Goal: Book appointment/travel/reservation

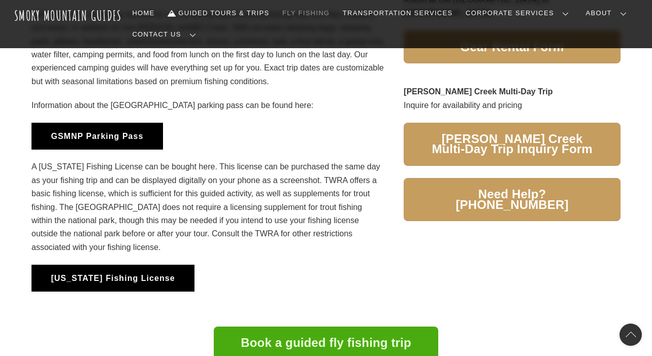
scroll to position [835, 0]
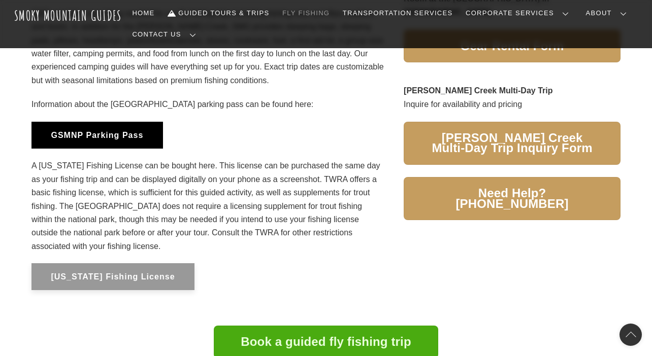
click at [150, 267] on button "[US_STATE] Fishing License" at bounding box center [112, 276] width 163 height 27
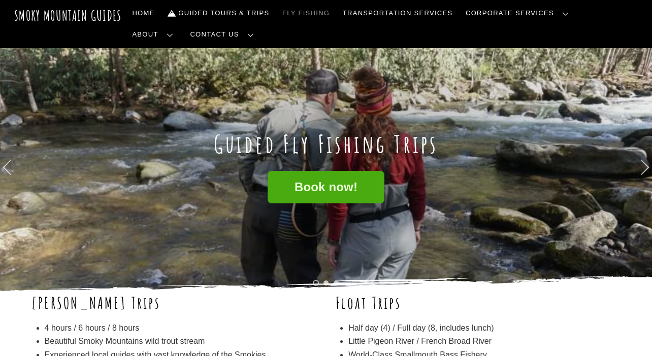
scroll to position [0, 0]
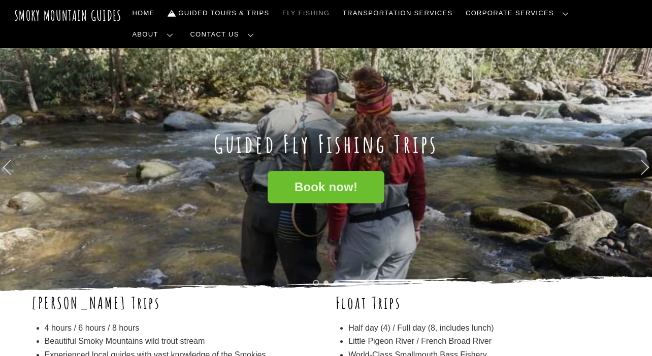
click at [341, 197] on link "Book now!" at bounding box center [325, 187] width 117 height 33
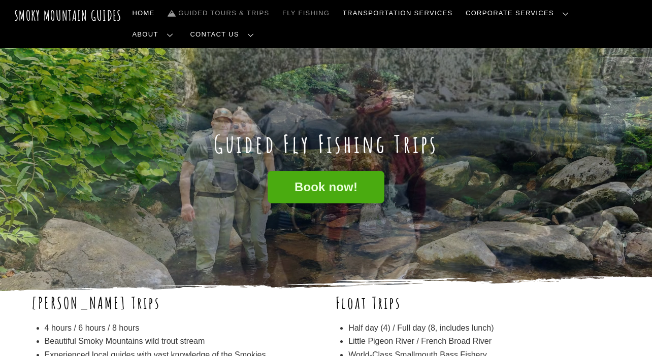
click at [231, 16] on link "Guided Tours & Trips" at bounding box center [218, 13] width 110 height 21
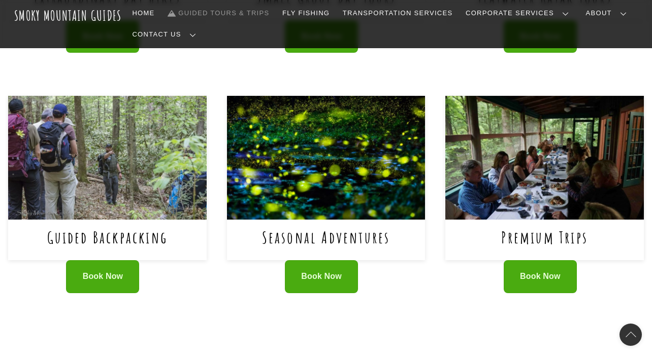
scroll to position [647, 0]
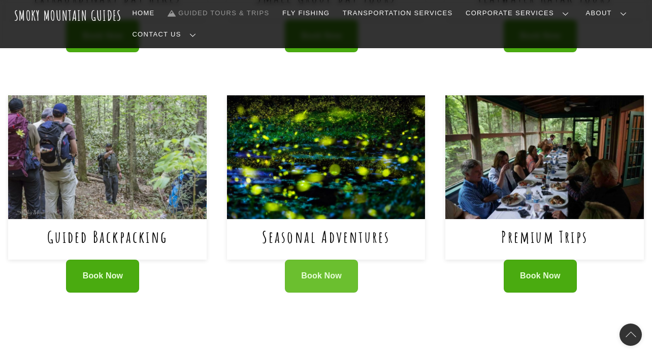
click at [339, 271] on span "Book Now" at bounding box center [321, 276] width 41 height 11
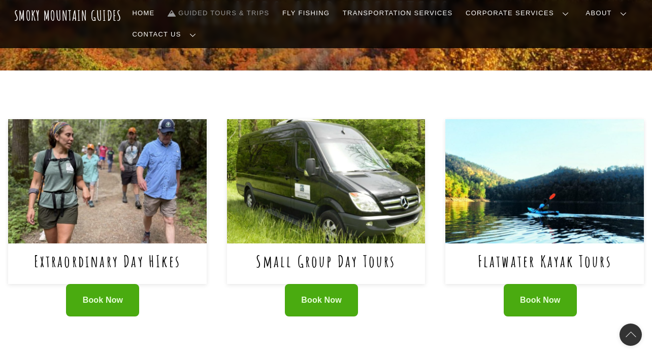
scroll to position [380, 0]
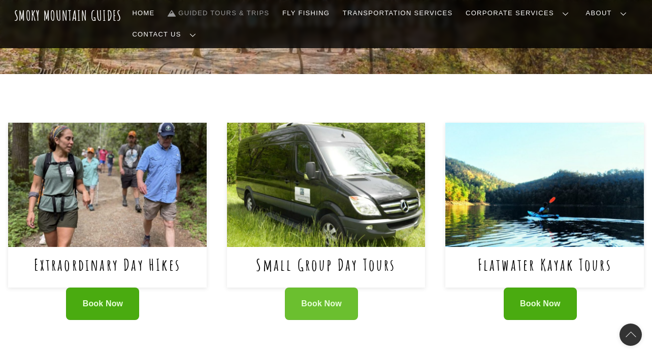
click at [313, 299] on span "Book Now" at bounding box center [321, 304] width 41 height 11
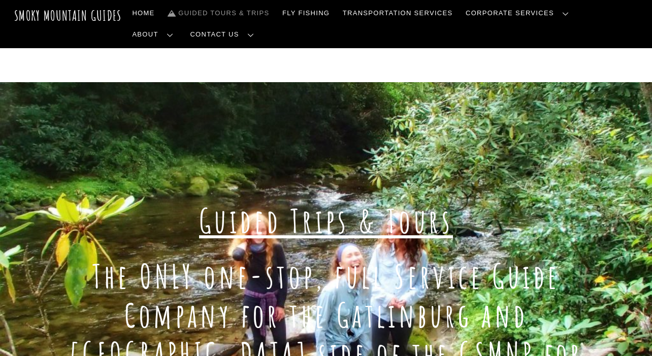
scroll to position [0, 0]
click at [309, 13] on link "Fly Fishing" at bounding box center [305, 13] width 55 height 21
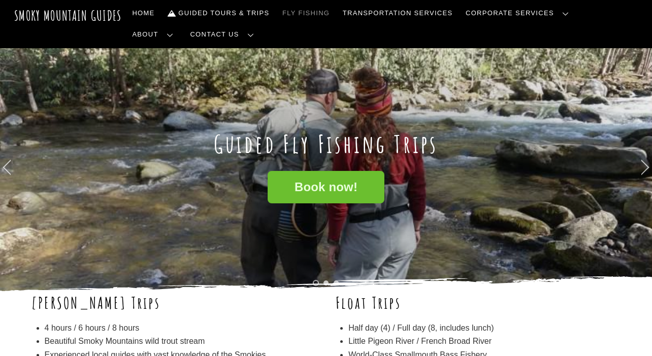
click at [311, 187] on span "Book now!" at bounding box center [325, 187] width 63 height 11
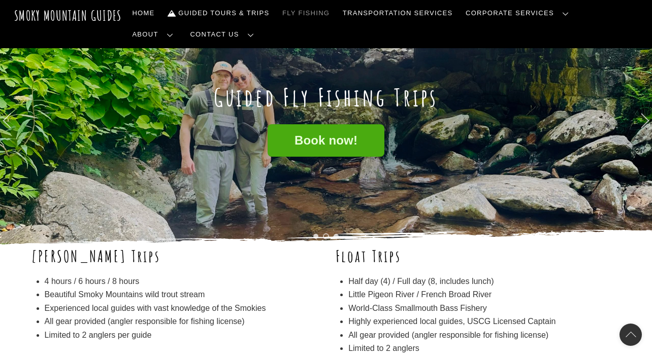
scroll to position [59, 0]
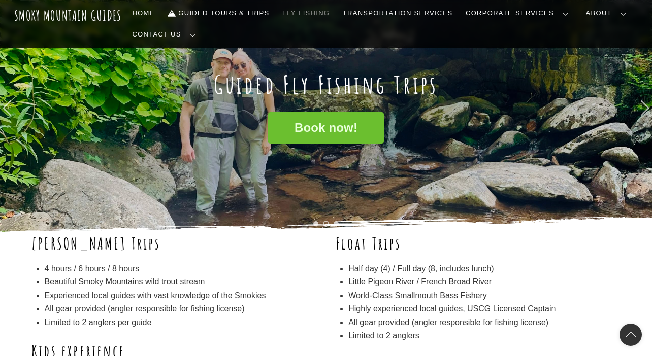
click at [343, 131] on span "Book now!" at bounding box center [325, 128] width 63 height 11
